Goal: Task Accomplishment & Management: Use online tool/utility

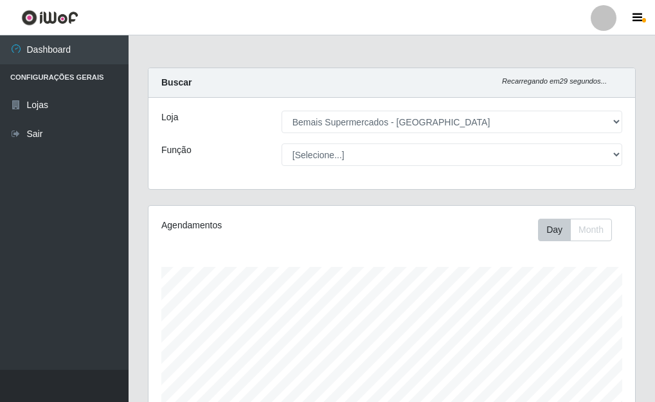
select select "249"
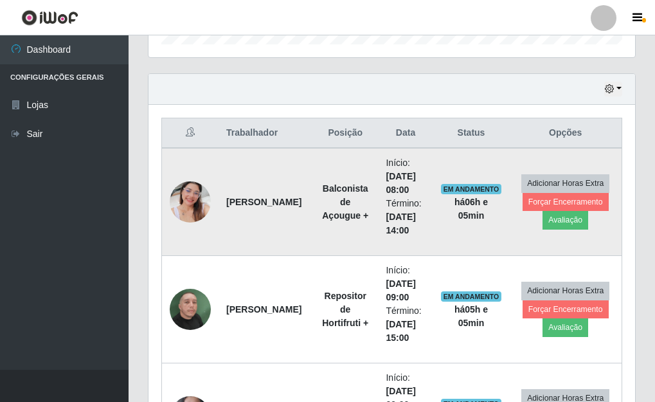
scroll to position [416, 0]
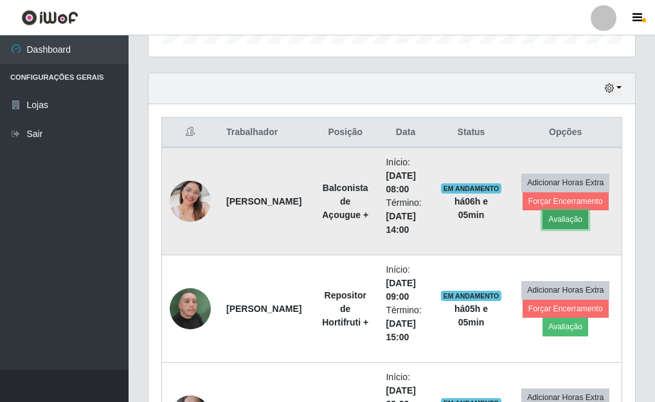
click at [564, 217] on button "Avaliação" at bounding box center [565, 219] width 46 height 18
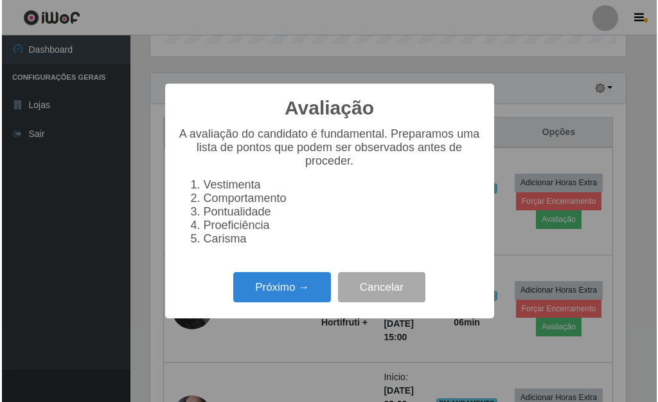
scroll to position [267, 479]
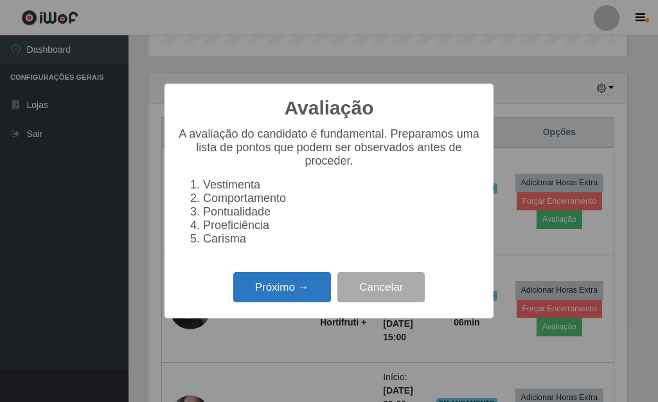
click at [306, 296] on button "Próximo →" at bounding box center [282, 287] width 98 height 30
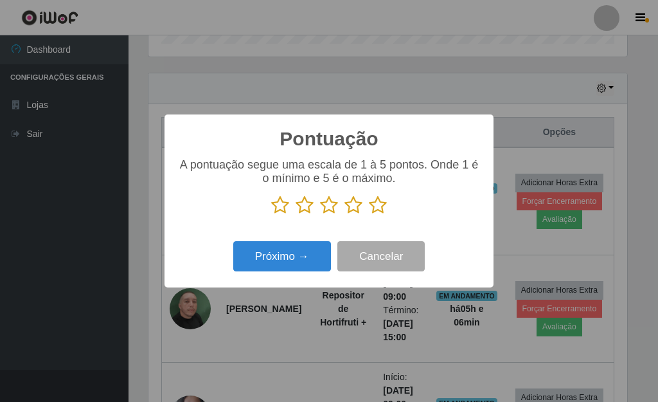
click at [371, 208] on icon at bounding box center [378, 204] width 18 height 19
click at [369, 215] on input "radio" at bounding box center [369, 215] width 0 height 0
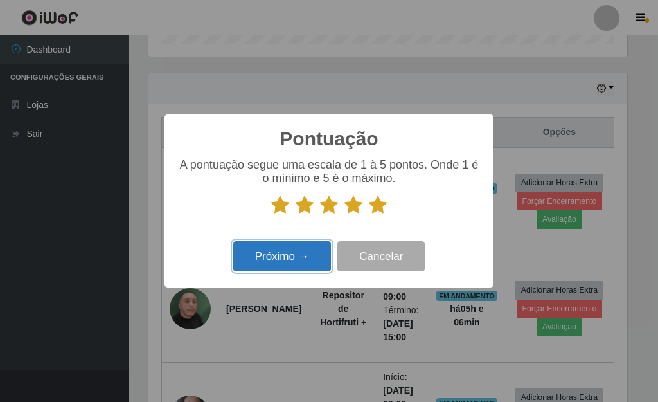
click at [285, 263] on button "Próximo →" at bounding box center [282, 256] width 98 height 30
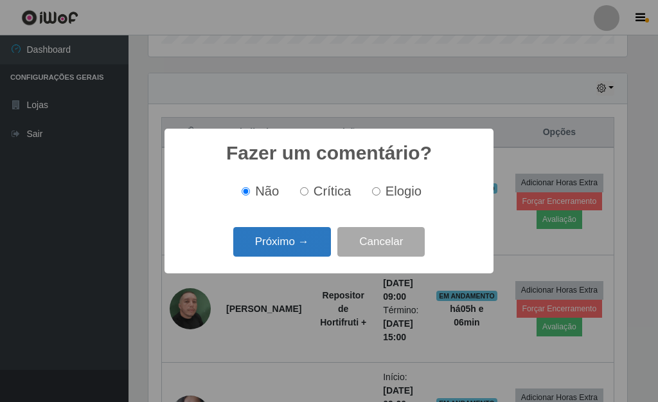
click at [276, 256] on button "Próximo →" at bounding box center [282, 242] width 98 height 30
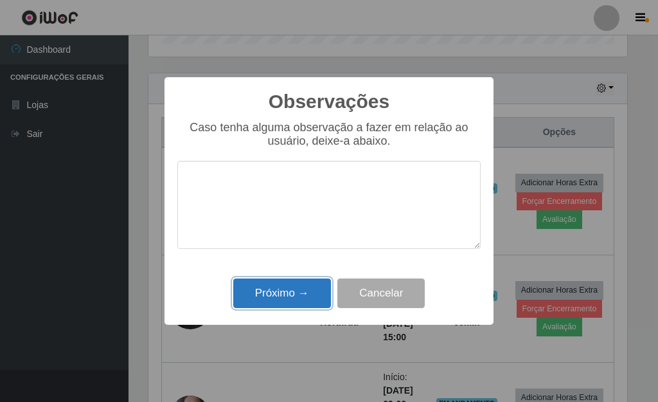
click at [279, 301] on button "Próximo →" at bounding box center [282, 293] width 98 height 30
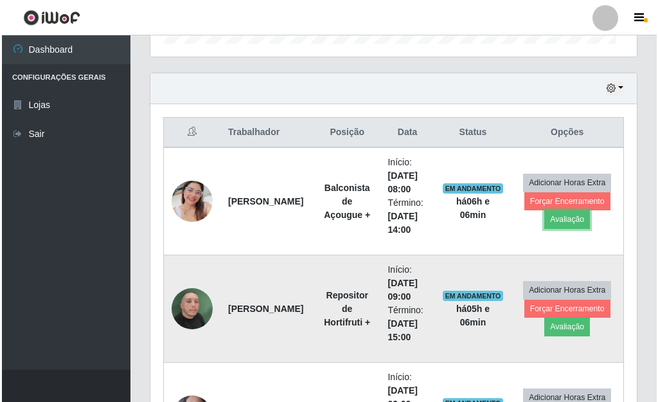
scroll to position [267, 486]
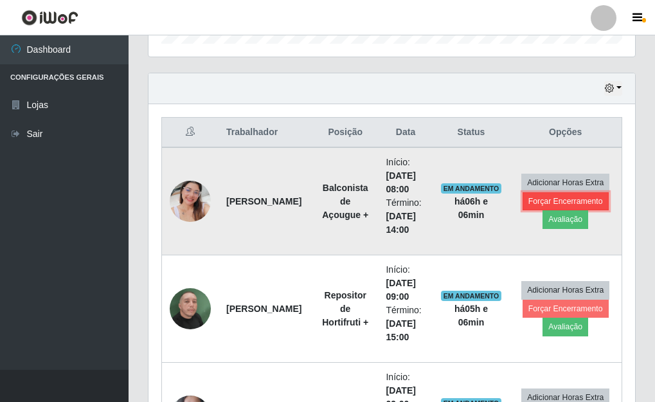
click at [545, 201] on button "Forçar Encerramento" at bounding box center [565, 201] width 86 height 18
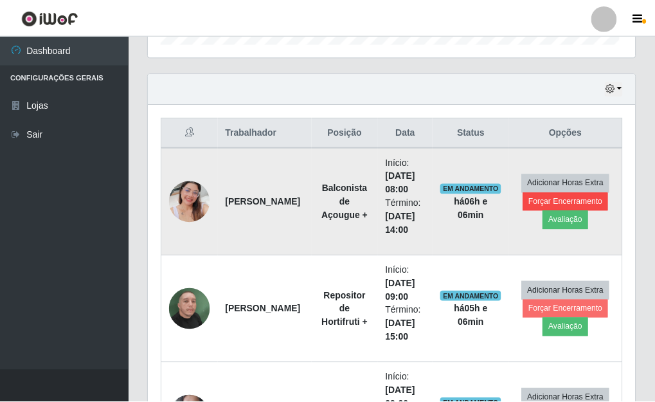
scroll to position [267, 479]
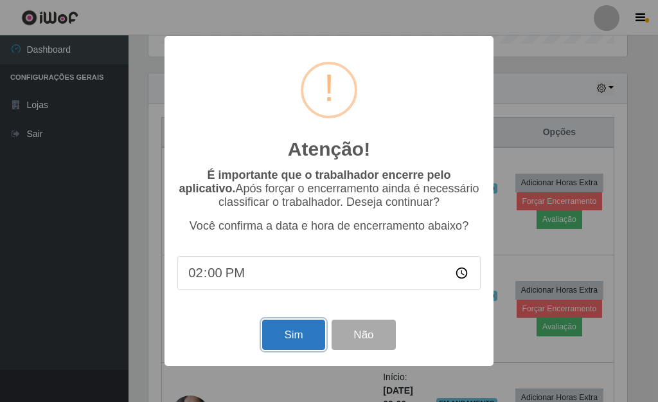
click at [288, 334] on button "Sim" at bounding box center [293, 334] width 62 height 30
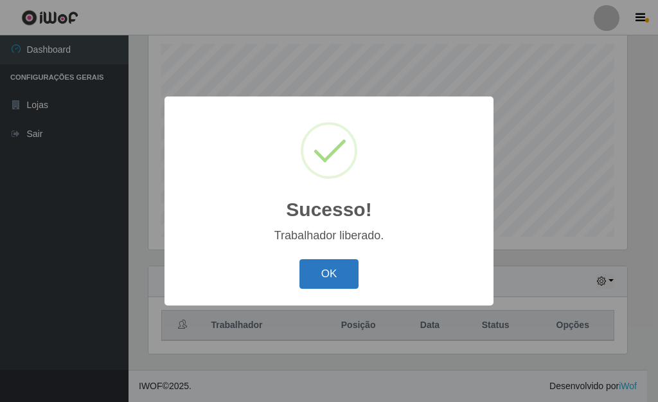
drag, startPoint x: 329, startPoint y: 257, endPoint x: 328, endPoint y: 265, distance: 7.7
click at [330, 258] on div "OK Cancel" at bounding box center [328, 273] width 303 height 37
click at [330, 276] on button "OK" at bounding box center [329, 274] width 60 height 30
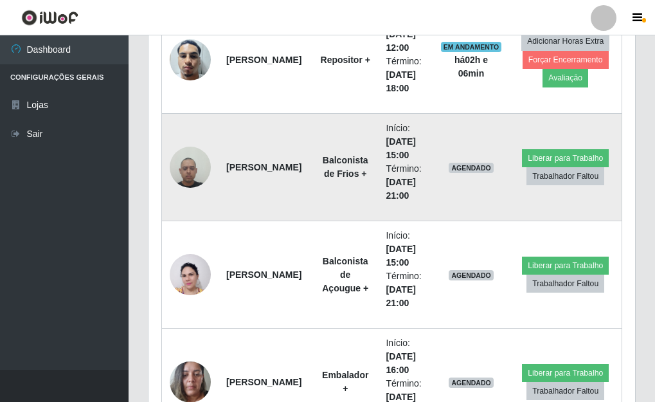
scroll to position [899, 0]
